Goal: Task Accomplishment & Management: Manage account settings

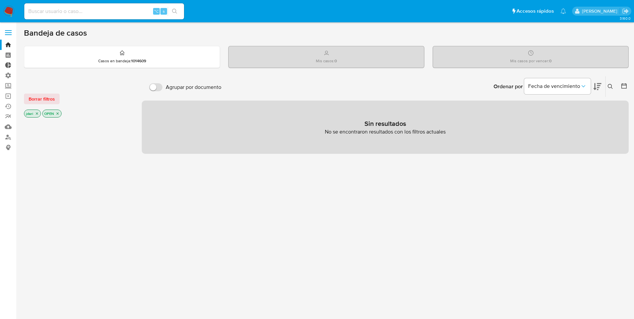
click at [7, 65] on link "Tablero Externo" at bounding box center [39, 65] width 79 height 10
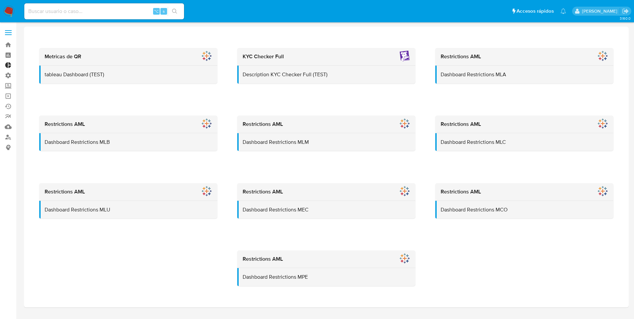
click at [7, 65] on link "Tablero Externo" at bounding box center [39, 65] width 79 height 10
click at [9, 75] on label "Administración" at bounding box center [39, 75] width 79 height 10
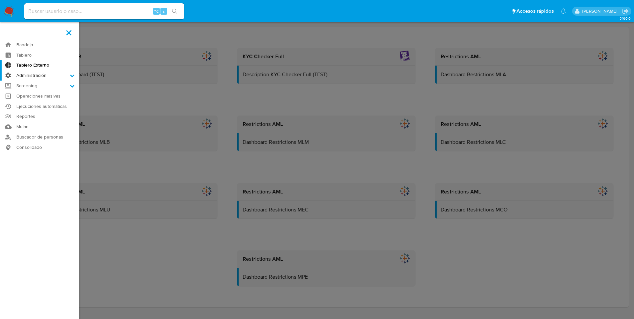
click at [0, 0] on input "Administración" at bounding box center [0, 0] width 0 height 0
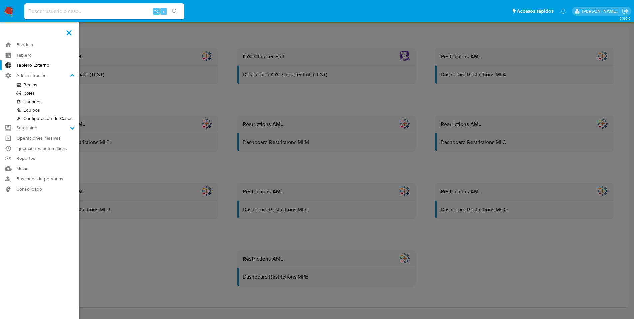
click at [35, 83] on link "Reglas" at bounding box center [39, 85] width 79 height 8
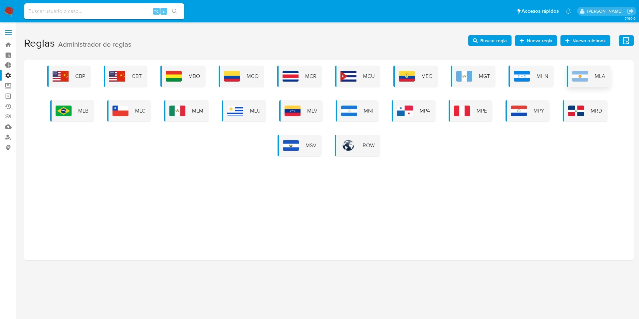
click at [575, 72] on img at bounding box center [580, 76] width 16 height 11
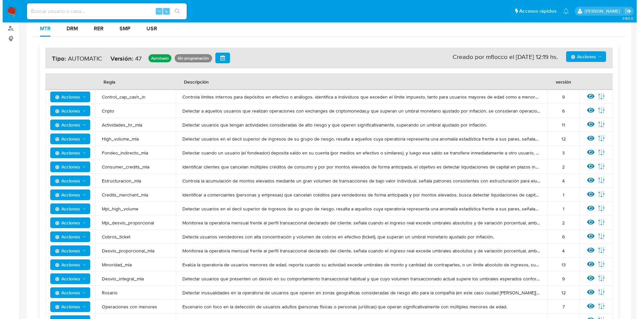
scroll to position [122, 0]
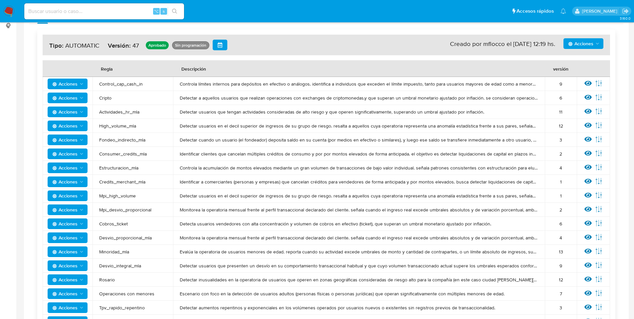
click at [129, 238] on span "Desvio_proporcional_mla" at bounding box center [132, 238] width 67 height 6
click at [587, 238] on icon at bounding box center [587, 236] width 7 height 7
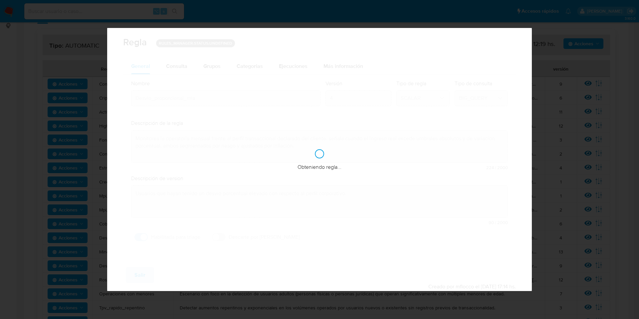
checkbox input "true"
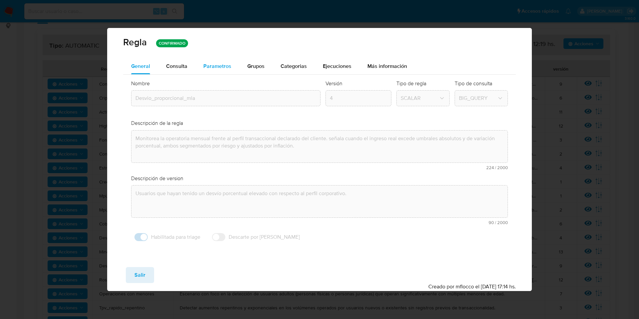
click at [220, 65] on span "Parametros" at bounding box center [217, 66] width 28 height 8
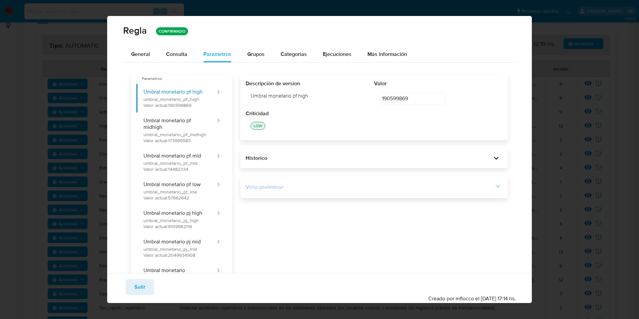
click at [264, 188] on div "Vista preliminar" at bounding box center [370, 186] width 248 height 7
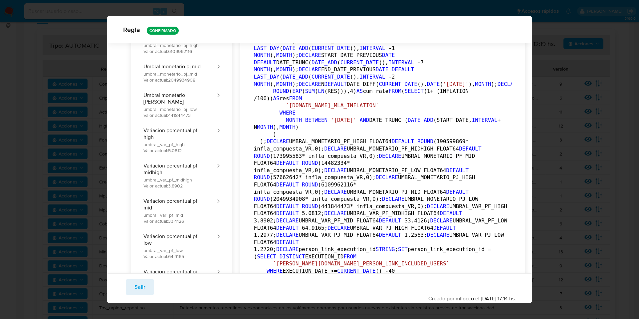
scroll to position [0, 0]
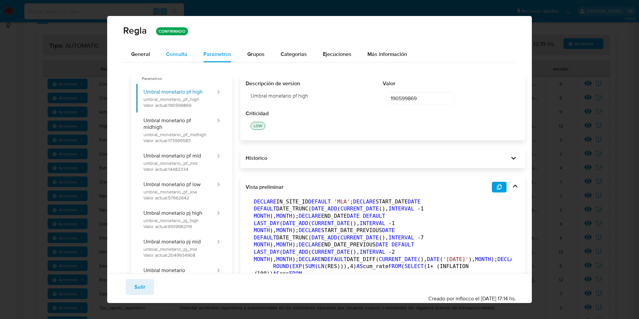
click at [174, 52] on span "Consulta" at bounding box center [176, 54] width 21 height 8
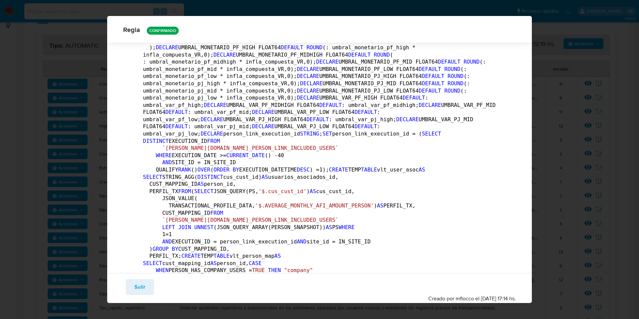
scroll to position [107, 0]
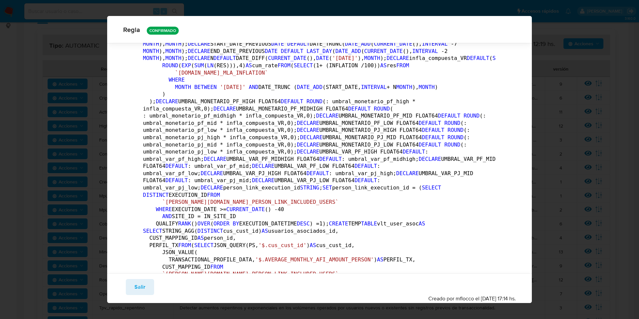
scroll to position [0, 0]
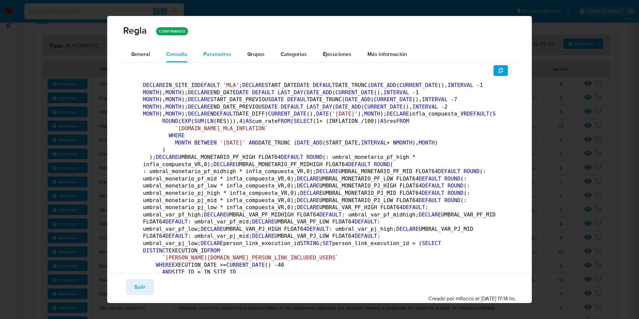
click at [219, 52] on span "Parametros" at bounding box center [217, 54] width 28 height 8
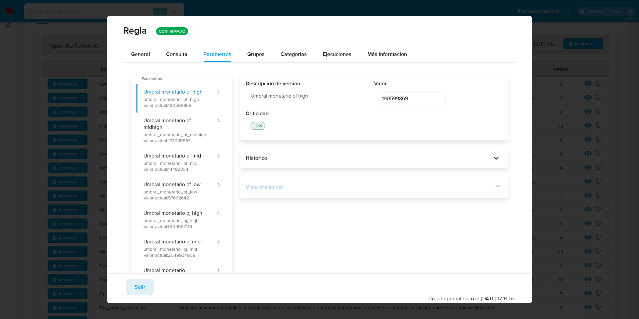
click at [329, 185] on div "Vista preliminar" at bounding box center [370, 186] width 248 height 7
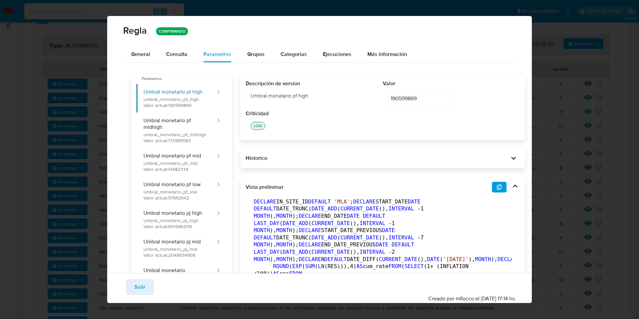
click at [383, 98] on div "190599869 190599869 editar contenido: Valor" at bounding box center [451, 98] width 137 height 23
drag, startPoint x: 369, startPoint y: 149, endPoint x: 369, endPoint y: 155, distance: 6.0
click at [369, 155] on div "Historico" at bounding box center [382, 158] width 285 height 20
click at [369, 156] on div "Historico" at bounding box center [377, 157] width 263 height 7
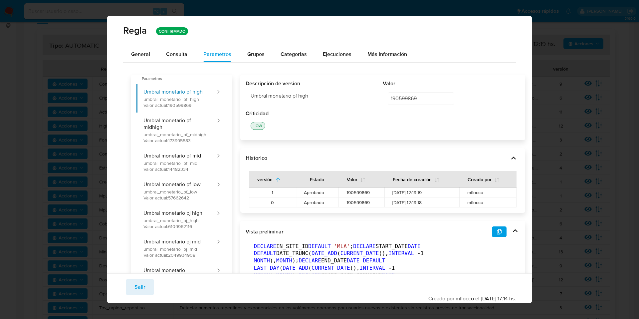
drag, startPoint x: 343, startPoint y: 194, endPoint x: 362, endPoint y: 195, distance: 19.3
click at [362, 195] on span "190599869" at bounding box center [361, 192] width 30 height 6
drag, startPoint x: 356, startPoint y: 195, endPoint x: 346, endPoint y: 194, distance: 9.7
click at [338, 193] on td "190599869" at bounding box center [361, 192] width 46 height 10
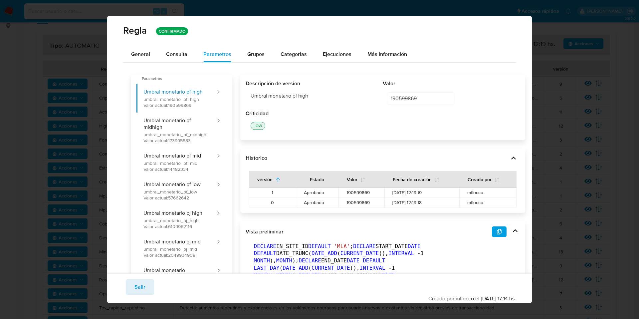
click at [349, 194] on span "190599869" at bounding box center [361, 192] width 30 height 6
click at [368, 194] on td "190599869" at bounding box center [361, 192] width 46 height 10
drag, startPoint x: 338, startPoint y: 194, endPoint x: 358, endPoint y: 194, distance: 20.0
click at [358, 194] on td "190599869" at bounding box center [361, 192] width 46 height 10
drag, startPoint x: 390, startPoint y: 193, endPoint x: 395, endPoint y: 193, distance: 4.7
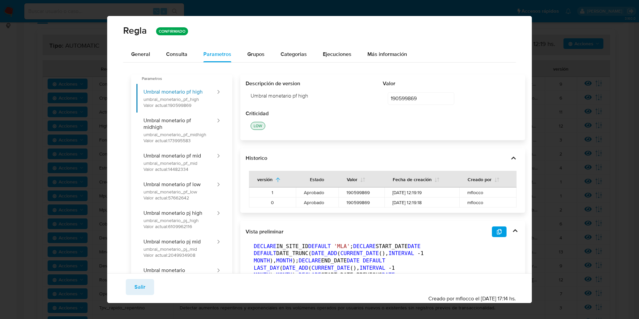
click at [395, 193] on span "08/09/2025 12:19:19" at bounding box center [421, 192] width 59 height 6
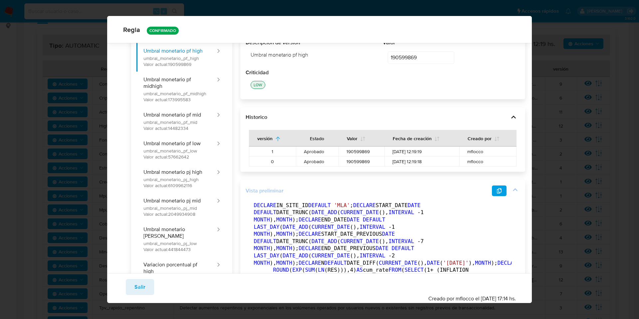
scroll to position [6, 0]
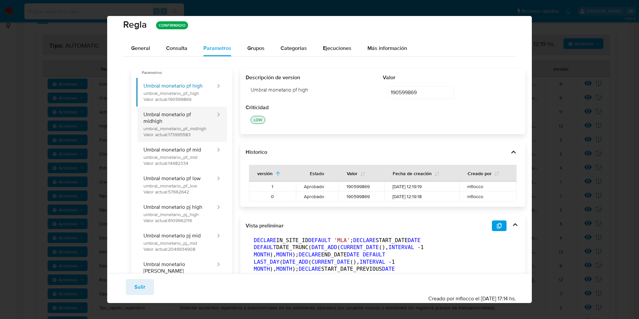
click at [181, 137] on button "Umbral monetario pf midhigh umbral_monetario_pf_midhigh Valor actual: 173995583" at bounding box center [176, 123] width 80 height 35
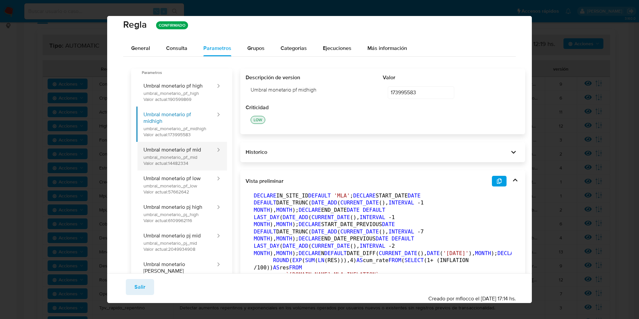
click at [184, 155] on button "Umbral monetario pf mid umbral_monetario_pf_mid Valor actual: 14482334" at bounding box center [176, 156] width 80 height 29
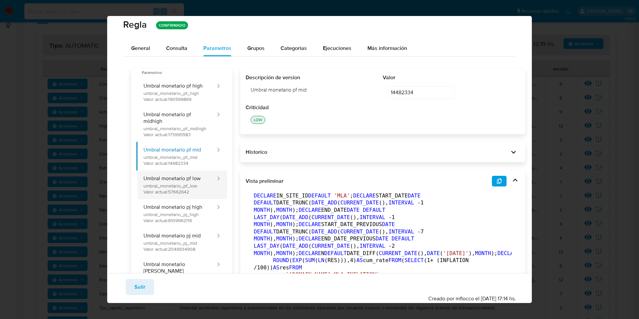
click at [188, 173] on button "Umbral monetario pf low umbral_monetario_pf_low Valor actual: 57662642" at bounding box center [176, 184] width 80 height 29
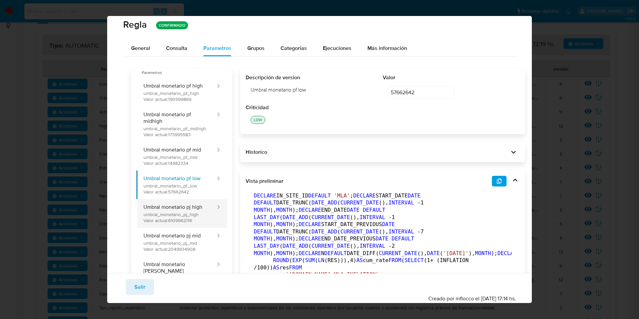
click at [189, 206] on button "Umbral monetario pj high umbral_monetario_pj_high Valor actual: 6109962116" at bounding box center [176, 213] width 80 height 29
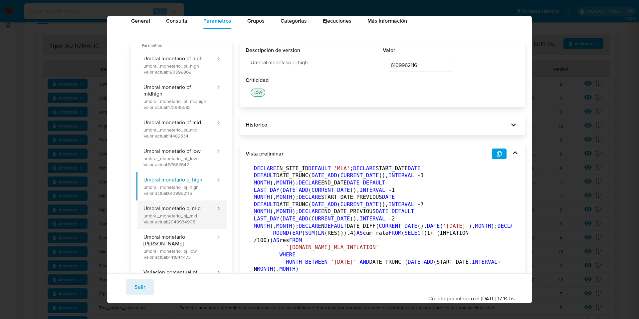
scroll to position [44, 0]
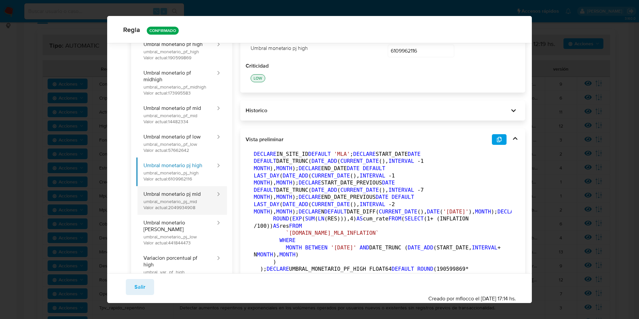
click at [189, 207] on button "Umbral monetario pj mid umbral_monetario_pj_mid Valor actual: 2049934908" at bounding box center [176, 200] width 80 height 29
type input "2049934908"
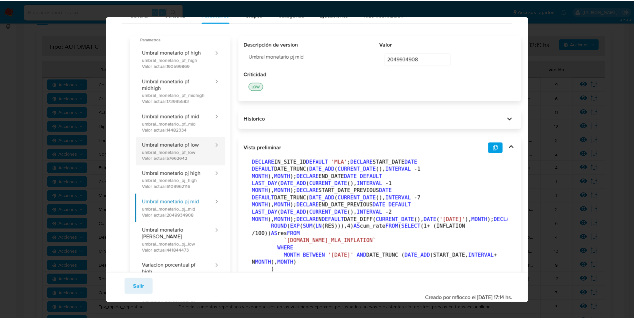
scroll to position [0, 0]
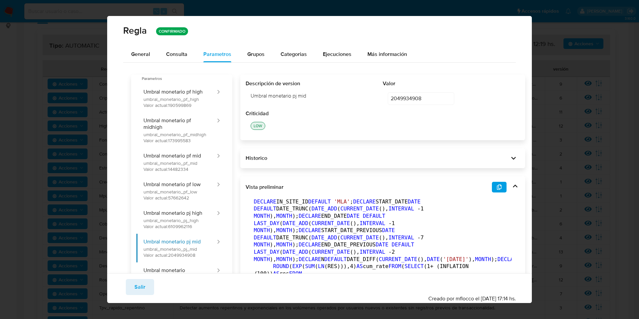
click at [368, 99] on div "Descripción de version Umbral monetario pj mid Valor 2049934908 2049934908 edit…" at bounding box center [383, 95] width 274 height 30
click at [144, 286] on span "Salir" at bounding box center [139, 286] width 11 height 15
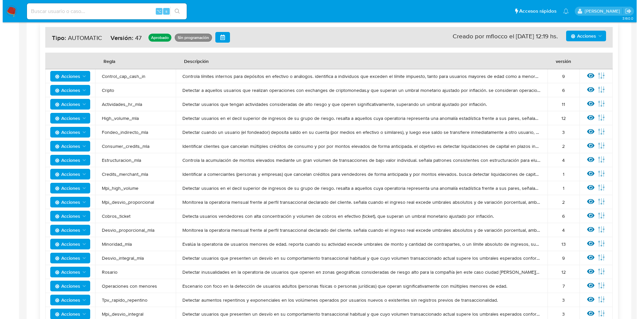
scroll to position [130, 0]
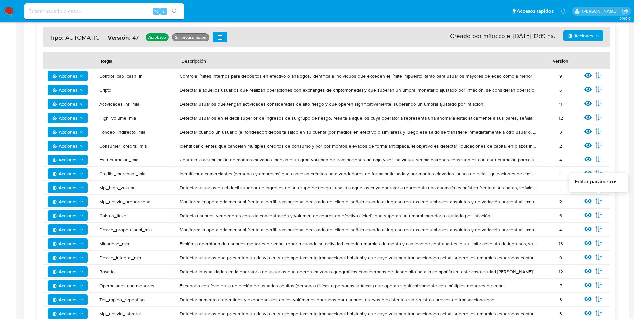
click at [597, 199] on icon at bounding box center [598, 200] width 7 height 7
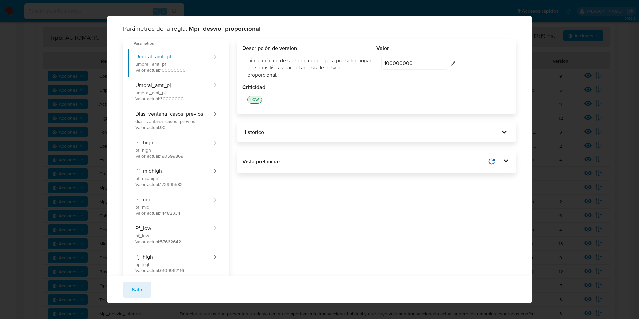
click at [418, 66] on input "100000000" at bounding box center [414, 63] width 67 height 13
drag, startPoint x: 388, startPoint y: 63, endPoint x: 398, endPoint y: 63, distance: 10.0
click at [398, 63] on input "100000000" at bounding box center [414, 63] width 67 height 13
click at [407, 67] on input "100000000" at bounding box center [414, 63] width 67 height 13
drag, startPoint x: 387, startPoint y: 64, endPoint x: 379, endPoint y: 62, distance: 8.1
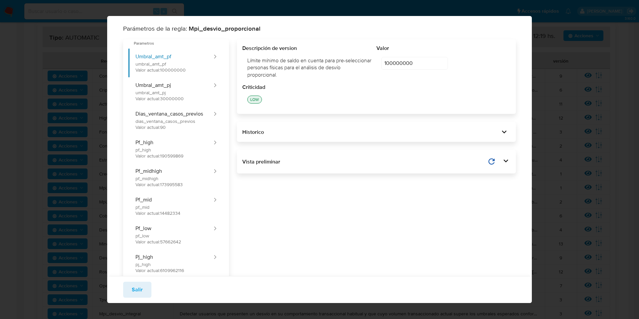
click at [379, 62] on div "100000000 100000000 editar contenido: Valor" at bounding box center [443, 63] width 134 height 23
click at [424, 131] on div "Historico" at bounding box center [371, 131] width 258 height 7
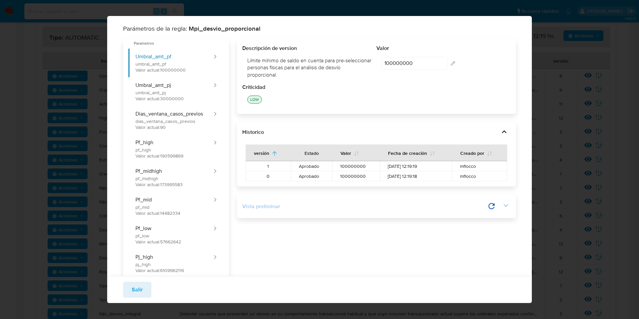
click at [381, 203] on div "Vista preliminar" at bounding box center [364, 206] width 245 height 7
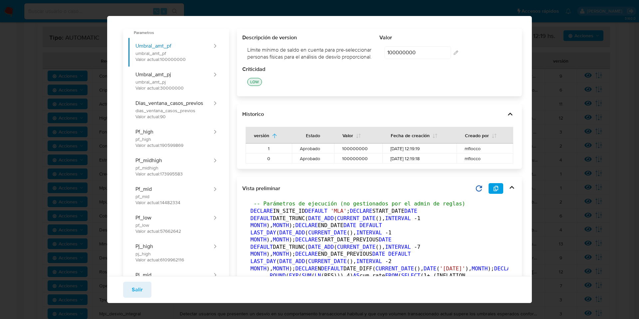
scroll to position [7, 0]
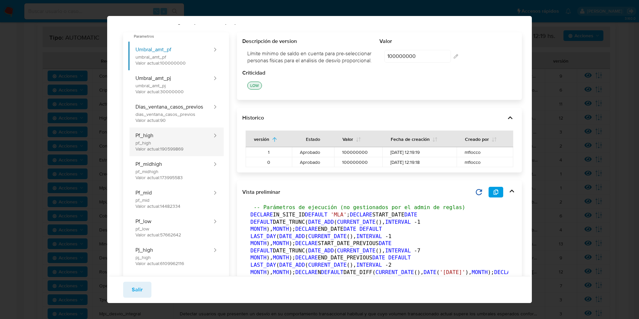
click at [159, 152] on button "Pf_high pf_high Valor actual: 190599869" at bounding box center [170, 141] width 85 height 29
type input "190599869"
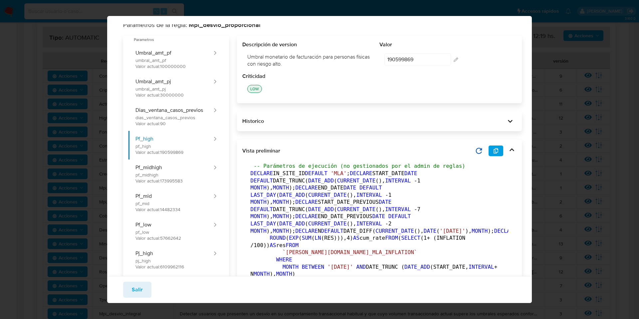
scroll to position [0, 0]
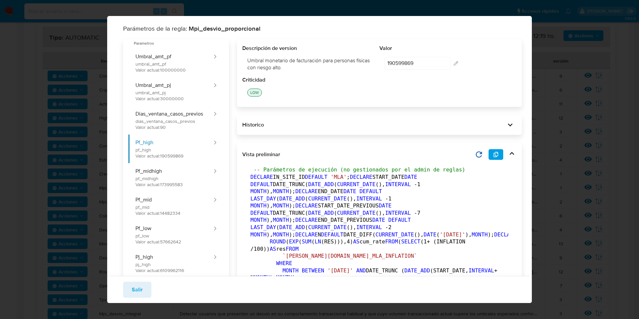
click at [558, 129] on div "Parámetros de la regla: Mpi_desvio_proporcional Parametros Umbral_amt_pf umbral…" at bounding box center [319, 159] width 639 height 319
click at [134, 285] on span "Salir" at bounding box center [137, 289] width 11 height 15
